Goal: Transaction & Acquisition: Book appointment/travel/reservation

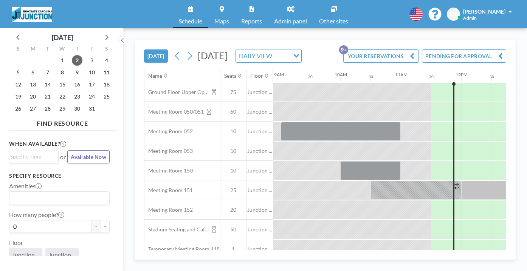
scroll to position [0, 541]
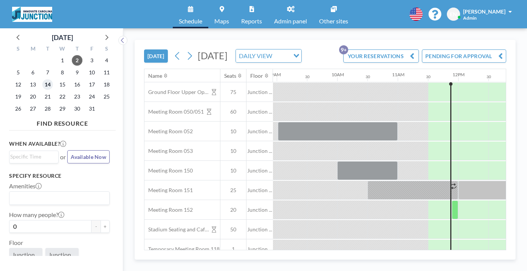
click at [42, 79] on span "14" at bounding box center [47, 84] width 11 height 11
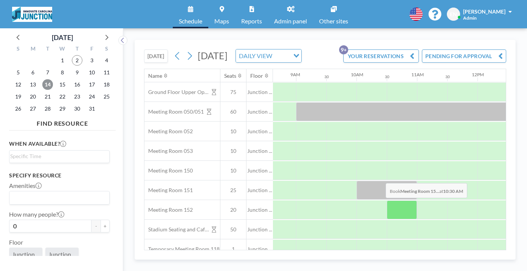
scroll to position [0, 560]
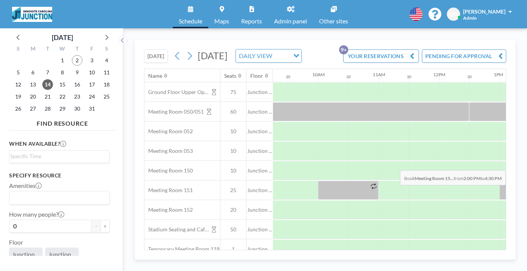
drag, startPoint x: 357, startPoint y: 156, endPoint x: 464, endPoint y: 153, distance: 107.4
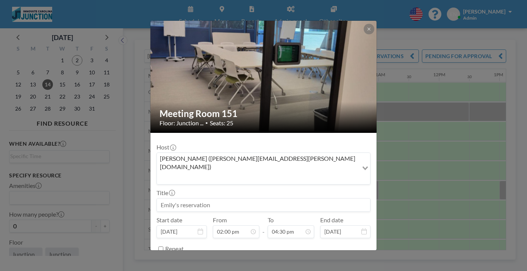
click at [238, 199] on input at bounding box center [263, 205] width 213 height 13
type input "Hold: Luxembourg"
click at [192, 269] on textarea at bounding box center [264, 275] width 214 height 13
type textarea "Innovate Carolina"
click at [254, 199] on input "Hold: Luxembourg" at bounding box center [263, 205] width 213 height 13
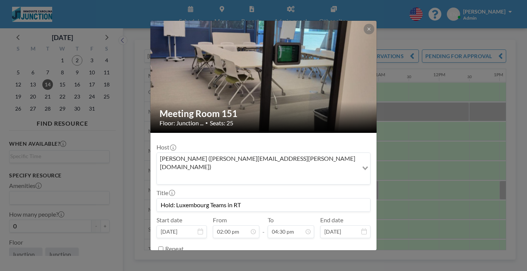
scroll to position [15, 0]
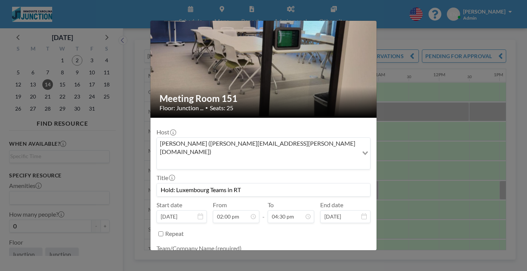
type input "Hold: Luxembourg Teams in RT"
click at [325, 235] on form "Host Emily Nelson (emily.nelson@unc.edu) Loading... Title Hold: Luxembourg Team…" at bounding box center [263, 220] width 226 height 204
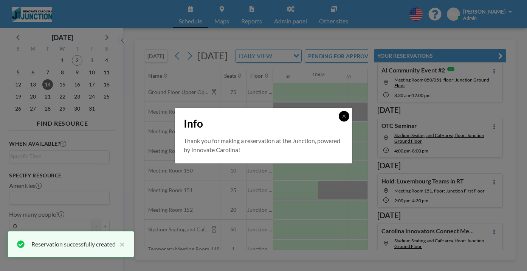
click at [339, 120] on button at bounding box center [344, 116] width 11 height 11
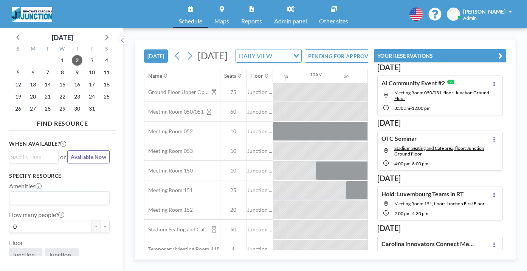
scroll to position [0, 565]
click at [504, 9] on span "[PERSON_NAME]" at bounding box center [484, 11] width 42 height 6
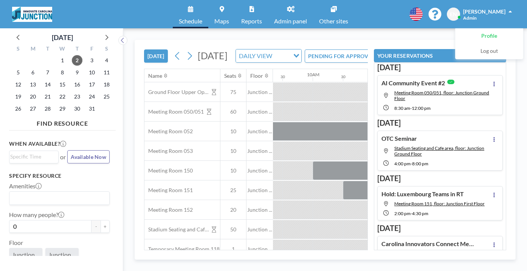
click at [494, 33] on span "Profile" at bounding box center [489, 37] width 16 height 8
click at [285, 14] on link "Admin panel" at bounding box center [290, 14] width 45 height 28
